Goal: Task Accomplishment & Management: Use online tool/utility

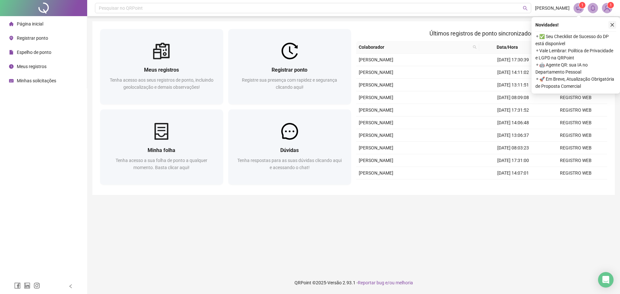
click at [613, 24] on icon "close" at bounding box center [612, 25] width 5 height 5
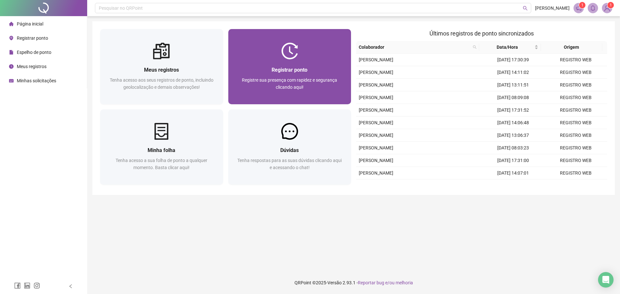
click at [325, 86] on div "Registre sua presença com rapidez e segurança clicando aqui!" at bounding box center [290, 87] width 108 height 21
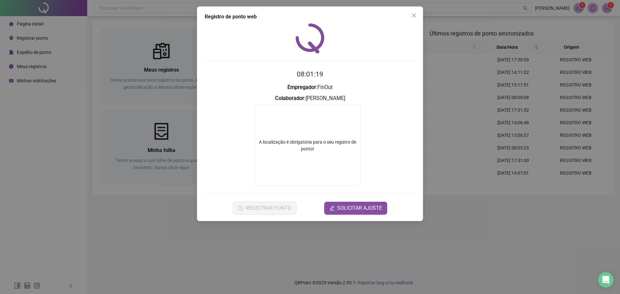
drag, startPoint x: 275, startPoint y: 198, endPoint x: 296, endPoint y: 181, distance: 27.3
click at [275, 198] on form "08:01:19 Empregador : [PERSON_NAME] : [PERSON_NAME] A localização é obrigatória…" at bounding box center [310, 141] width 211 height 145
click at [418, 15] on span "Close" at bounding box center [414, 15] width 10 height 5
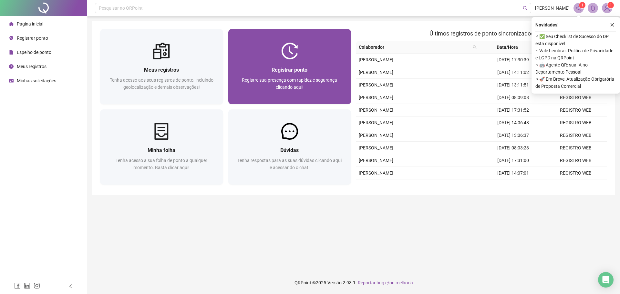
click at [279, 73] on span "Registrar ponto" at bounding box center [290, 70] width 36 height 6
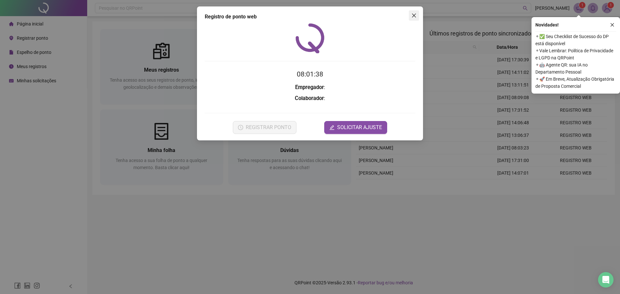
click at [416, 15] on icon "close" at bounding box center [414, 15] width 5 height 5
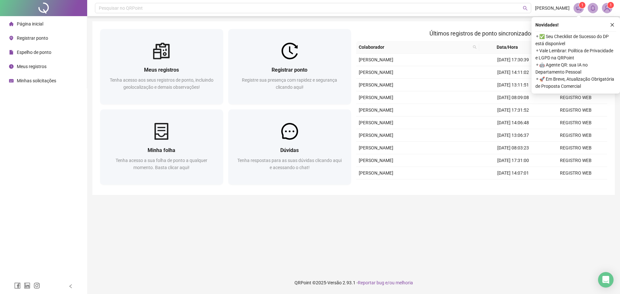
click at [49, 36] on li "Registrar ponto" at bounding box center [43, 38] width 84 height 13
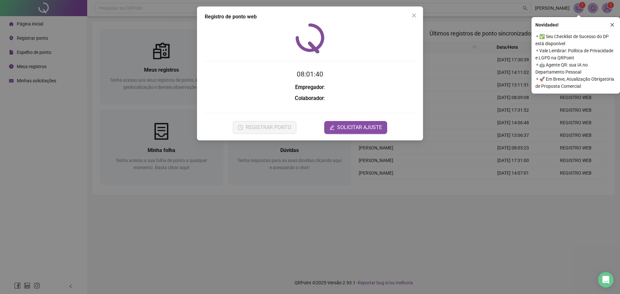
click at [271, 129] on form "08:01:40 Empregador : Colaborador : REGISTRAR PONTO SOLICITAR AJUSTE" at bounding box center [310, 101] width 211 height 65
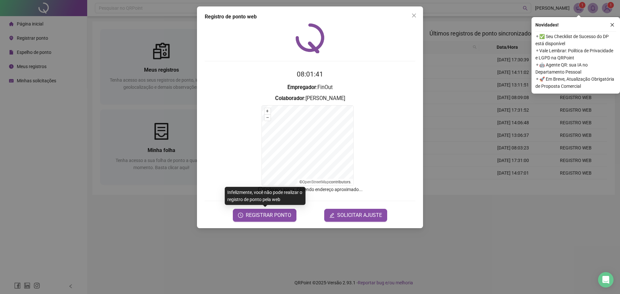
click at [265, 208] on form "08:01:41 Empregador : FinOut Colaborador : ANA BEATRIZ CARVALHO ALENCAR + – ⇧ ›…" at bounding box center [310, 145] width 211 height 152
click at [268, 216] on span "REGISTRAR PONTO" at bounding box center [269, 216] width 46 height 8
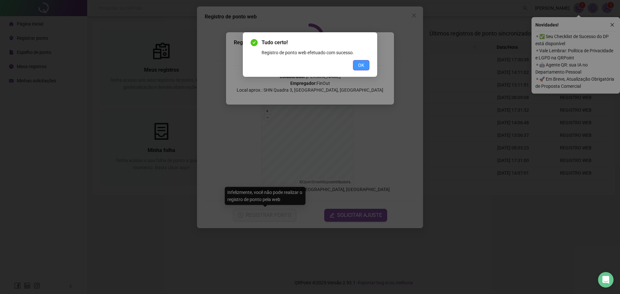
click at [364, 68] on span "OK" at bounding box center [361, 65] width 6 height 7
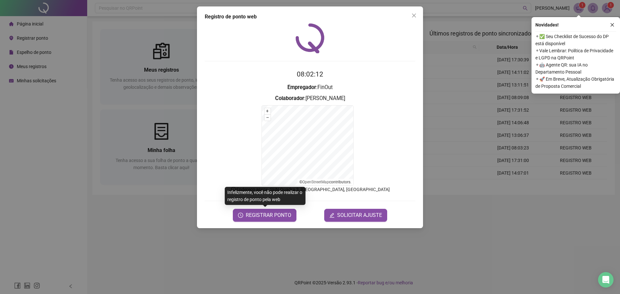
drag, startPoint x: 417, startPoint y: 16, endPoint x: 333, endPoint y: 226, distance: 225.9
click at [417, 18] on button "Close" at bounding box center [414, 15] width 10 height 10
